Goal: Navigation & Orientation: Find specific page/section

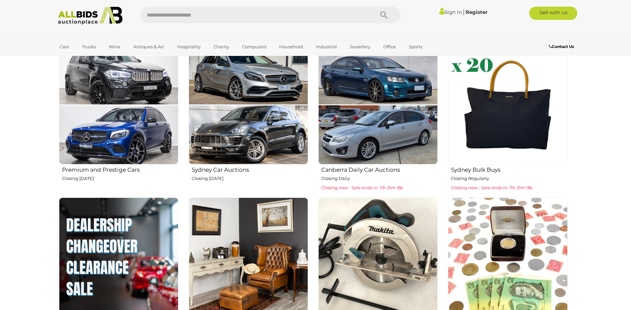
scroll to position [331, 0]
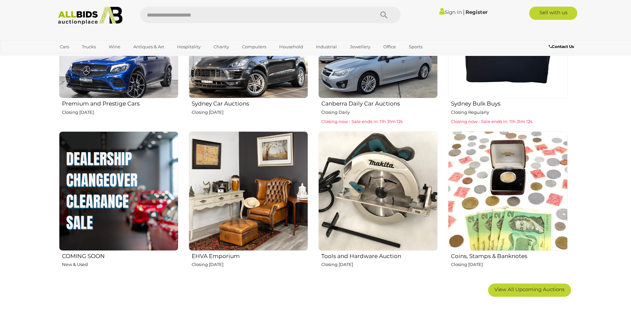
click at [361, 196] on img at bounding box center [377, 191] width 119 height 119
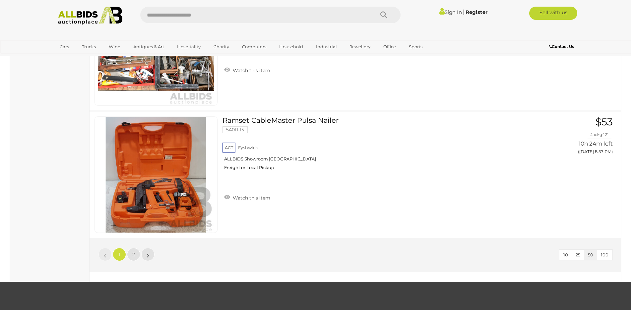
scroll to position [6295, 0]
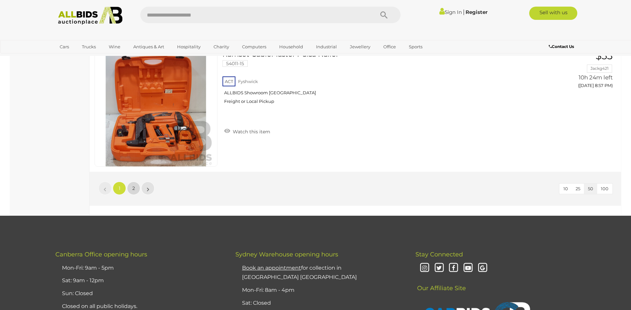
click at [135, 189] on span "2" at bounding box center [133, 189] width 3 height 6
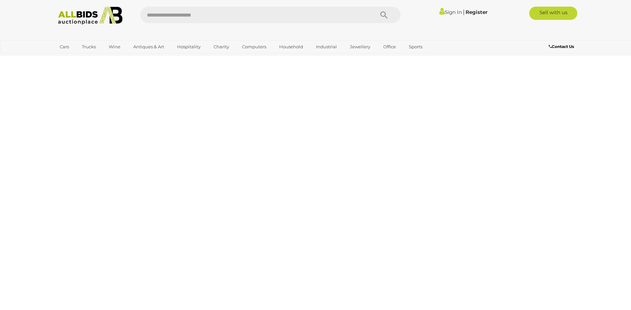
scroll to position [23, 0]
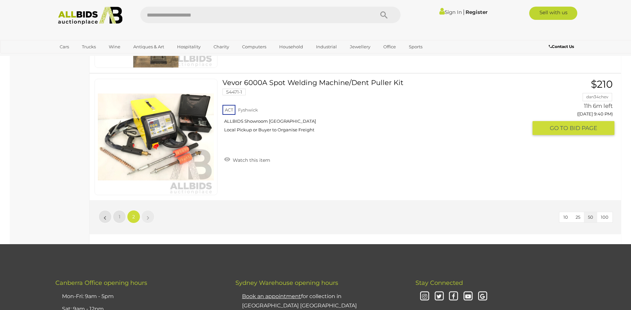
scroll to position [1580, 0]
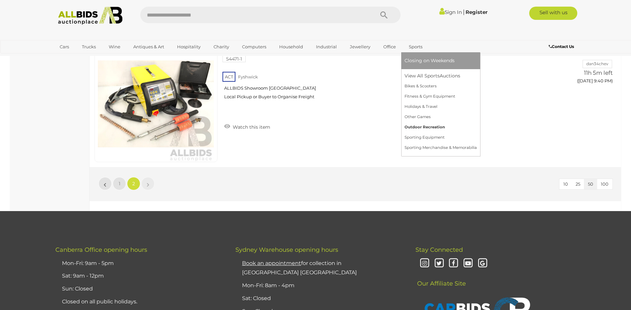
click at [422, 126] on link "Outdoor Recreation" at bounding box center [440, 127] width 72 height 10
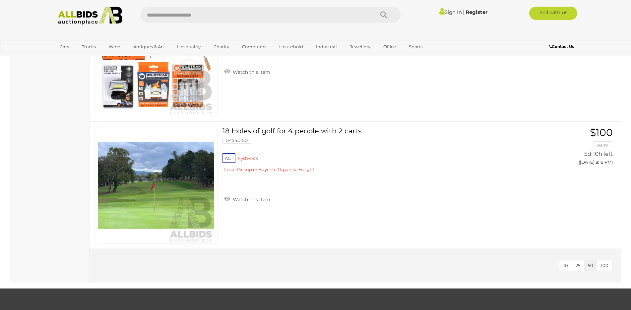
scroll to position [762, 0]
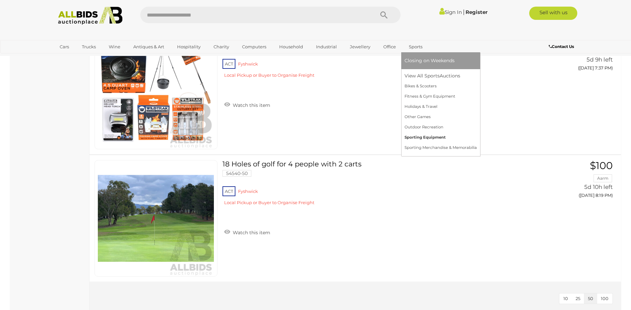
click at [433, 137] on link "Sporting Equipment" at bounding box center [440, 138] width 72 height 10
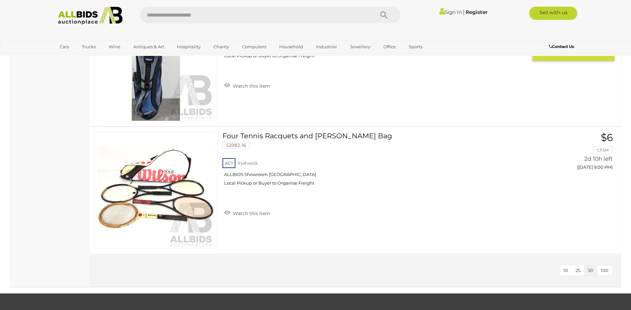
scroll to position [696, 0]
